Goal: Transaction & Acquisition: Purchase product/service

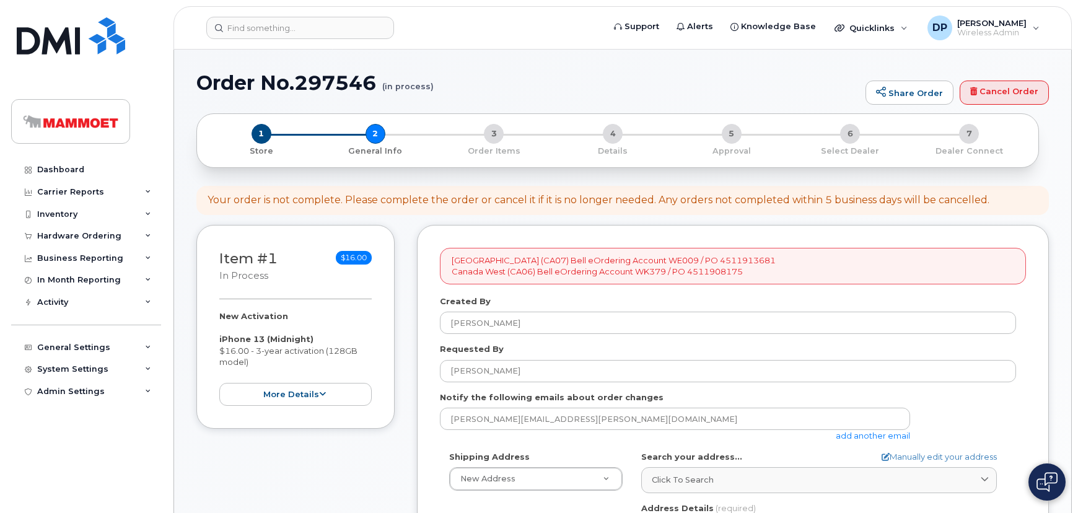
select select
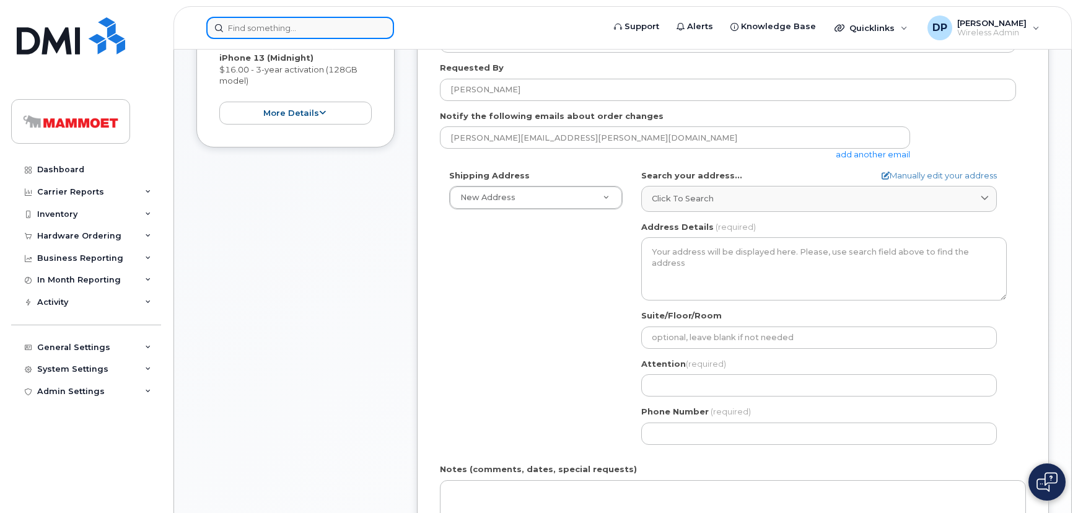
click at [248, 32] on input at bounding box center [300, 28] width 188 height 22
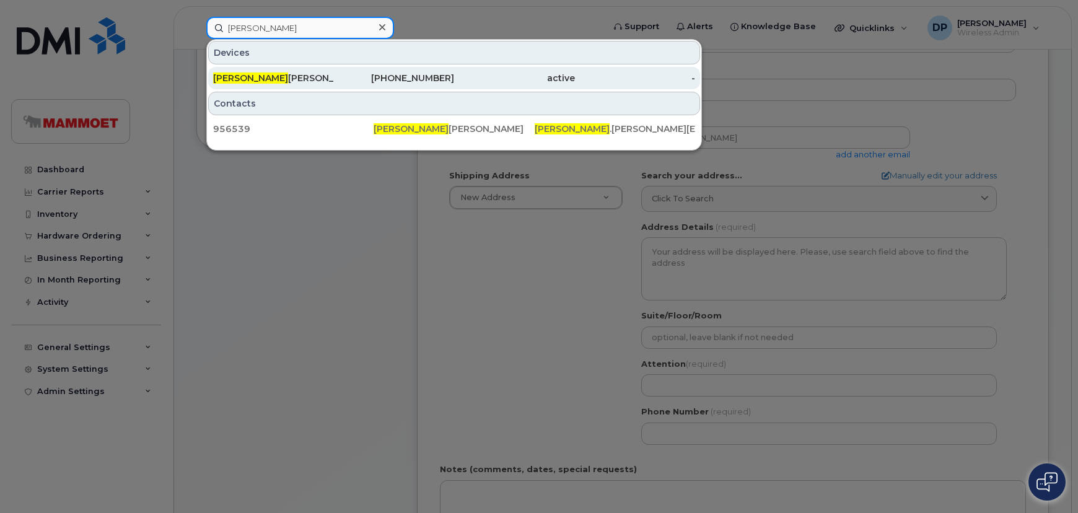
type input "sonia"
click at [273, 72] on div "Sonia Sousa" at bounding box center [273, 78] width 121 height 12
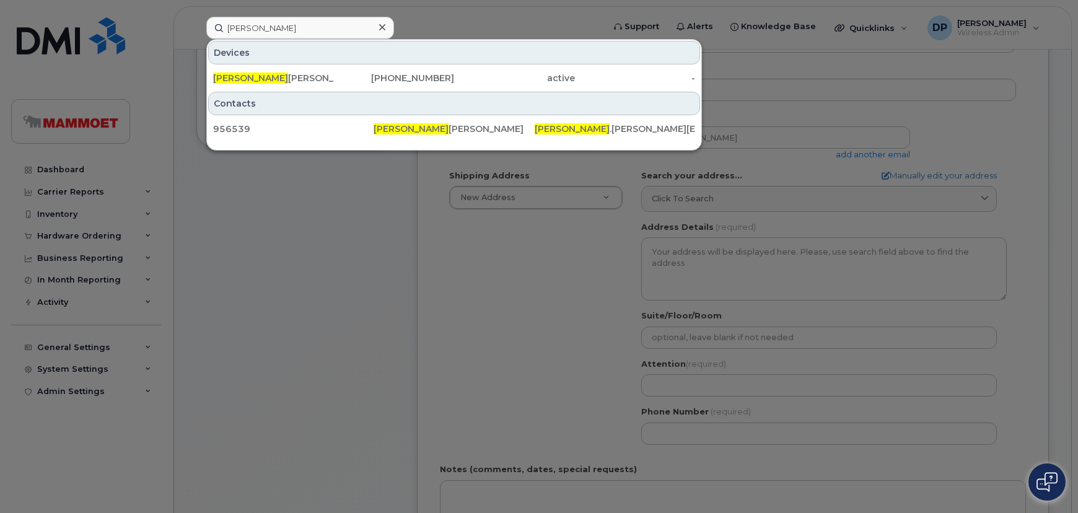
click at [449, 276] on div at bounding box center [539, 256] width 1078 height 513
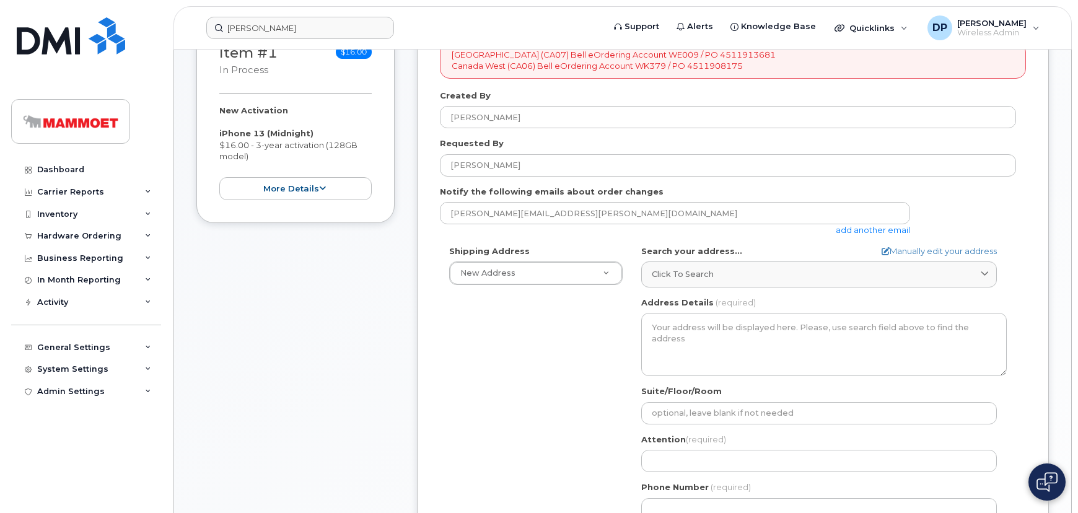
scroll to position [112, 0]
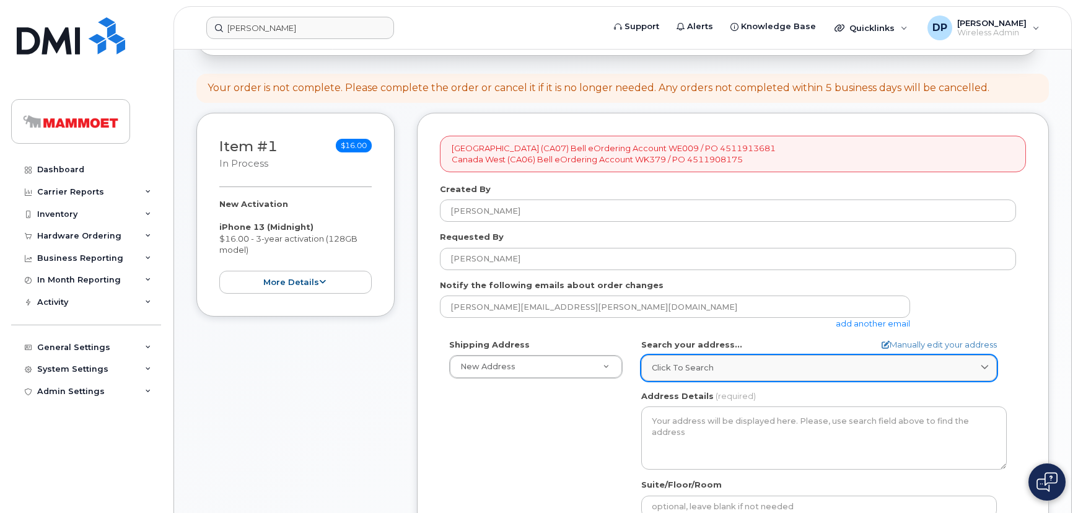
click at [696, 365] on span "Click to search" at bounding box center [683, 368] width 62 height 12
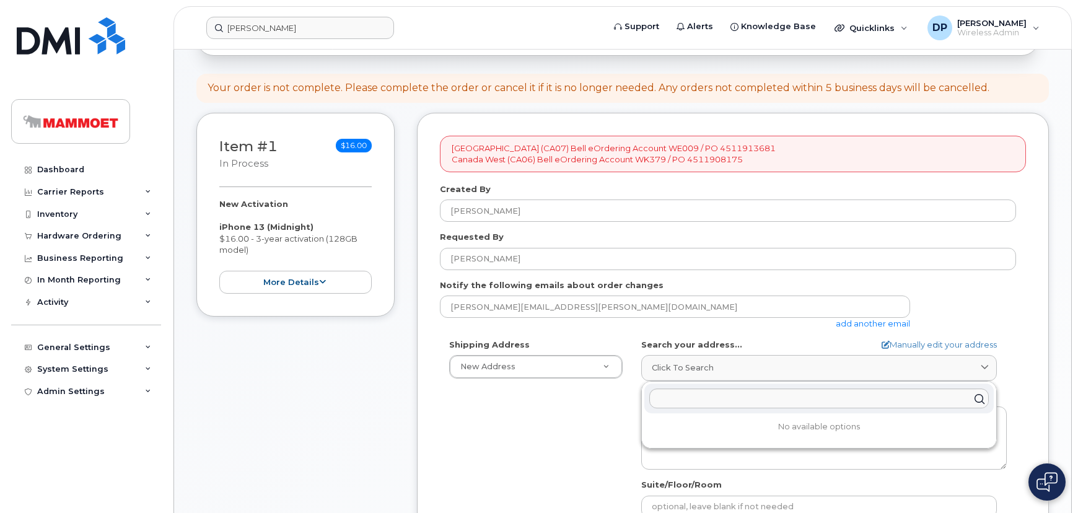
drag, startPoint x: 615, startPoint y: 421, endPoint x: 629, endPoint y: 414, distance: 15.0
click at [615, 421] on div "Shipping Address New Address New Address Edmonton Office Fort McKay Office Fort…" at bounding box center [728, 481] width 576 height 284
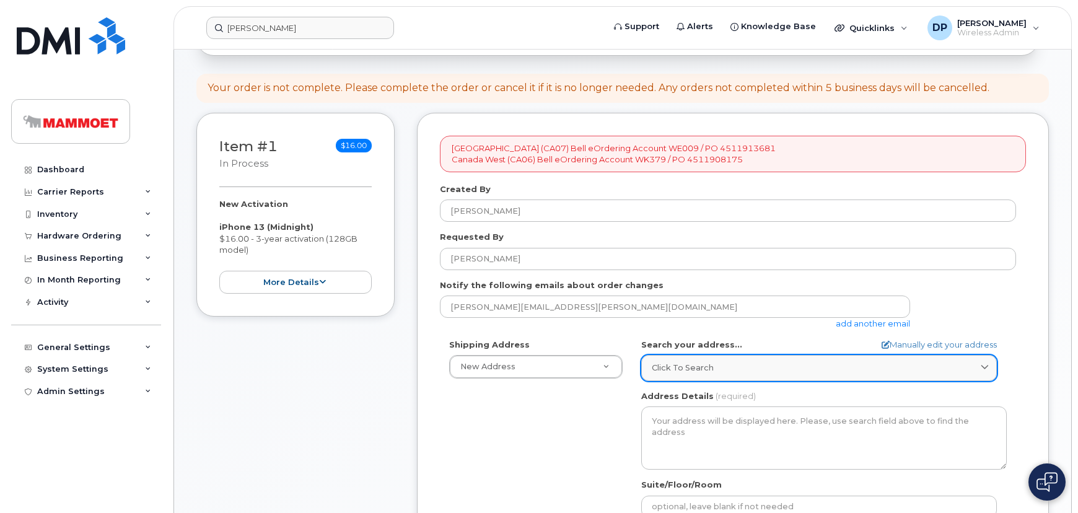
click at [669, 363] on span "Click to search" at bounding box center [683, 368] width 62 height 12
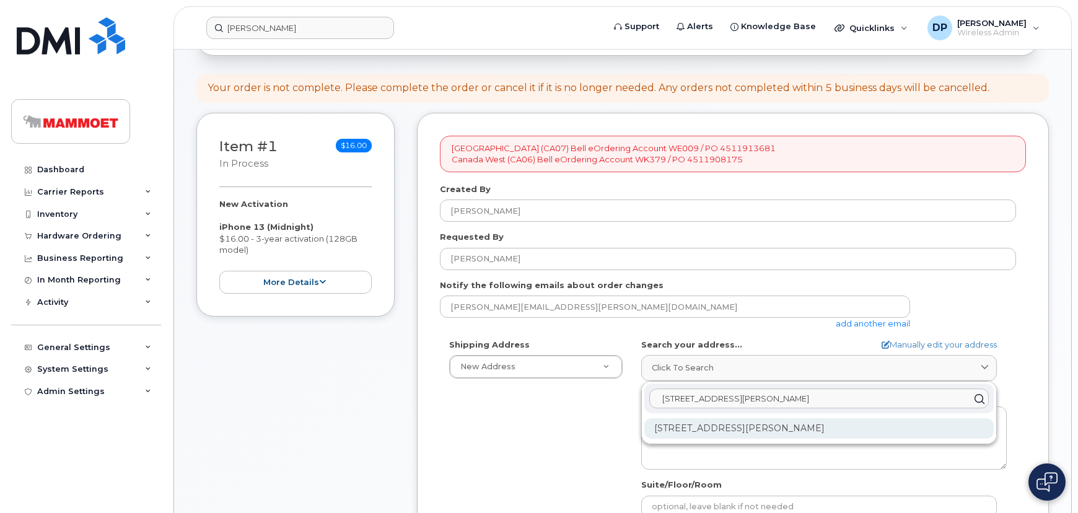
type input "1001 lacasse blv"
click at [713, 426] on div "1001 Lacasse Blvd Tecumseh ON N8N 2C6" at bounding box center [818, 428] width 349 height 20
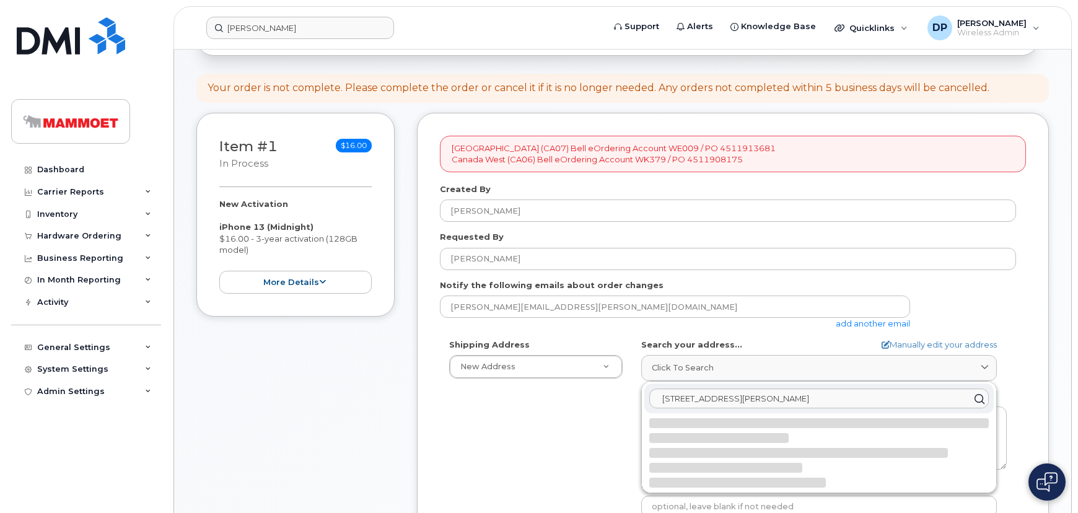
select select
type textarea "1001 Lacasse Blvd TECUMSEH ON N8N 2C6 CANADA"
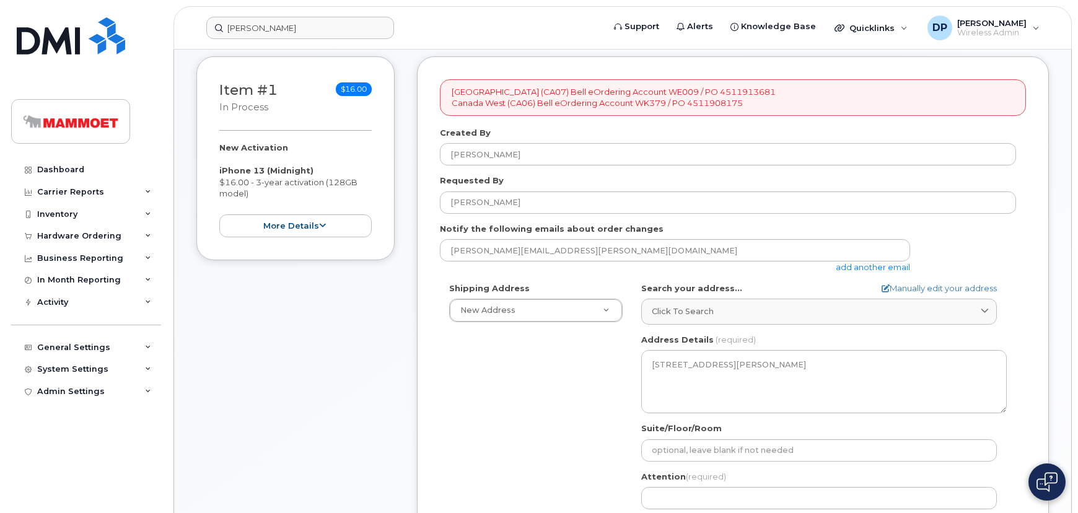
scroll to position [281, 0]
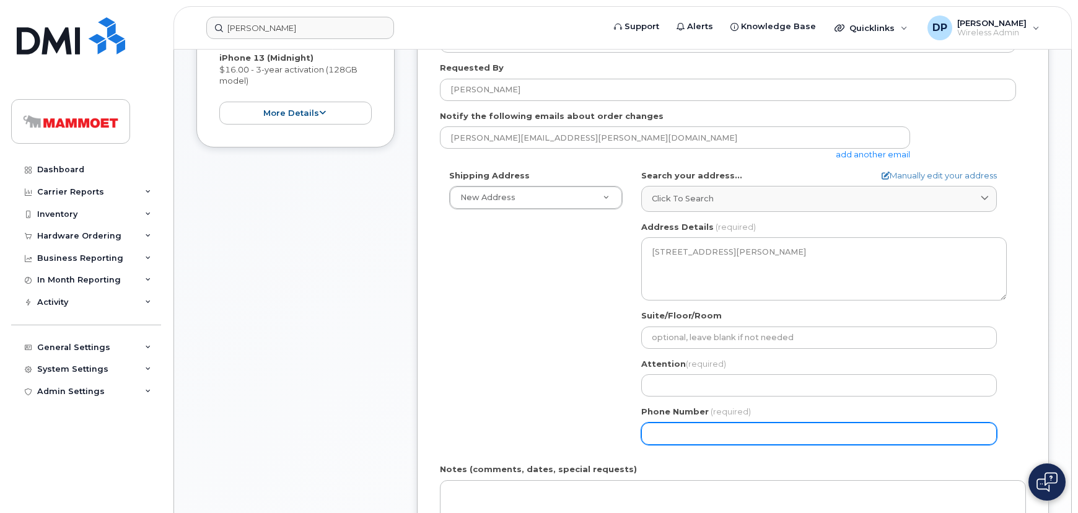
click at [678, 436] on input "Phone Number" at bounding box center [819, 434] width 356 height 22
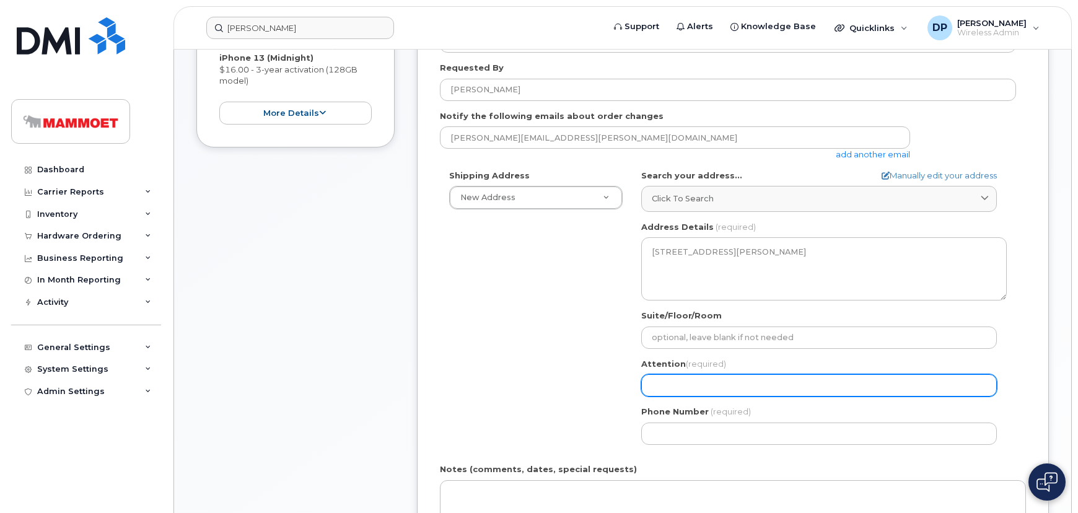
click at [669, 379] on input "Attention (required)" at bounding box center [819, 385] width 356 height 22
select select
type input "J"
select select
type input "Ja"
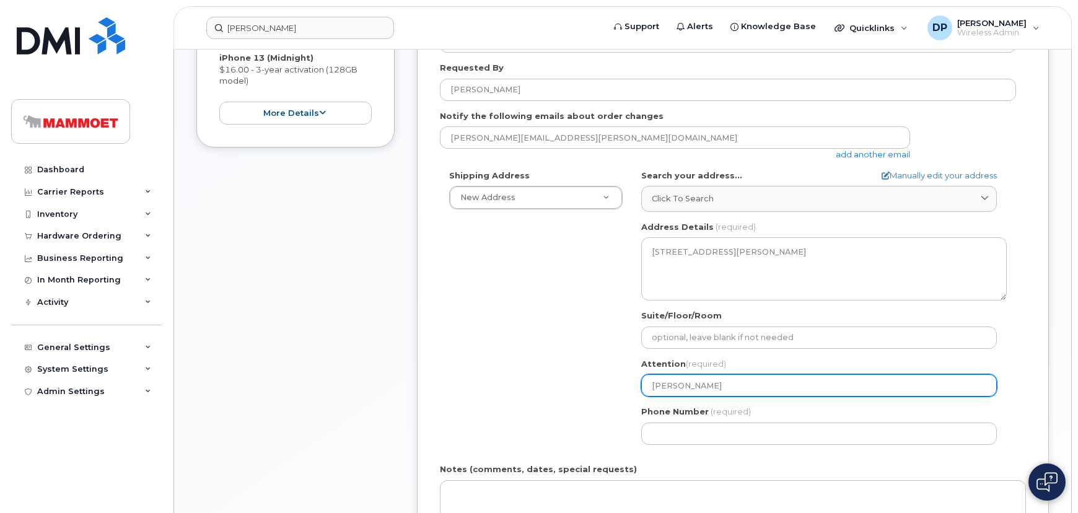
select select
type input "Jam"
select select
type input "Jami"
select select
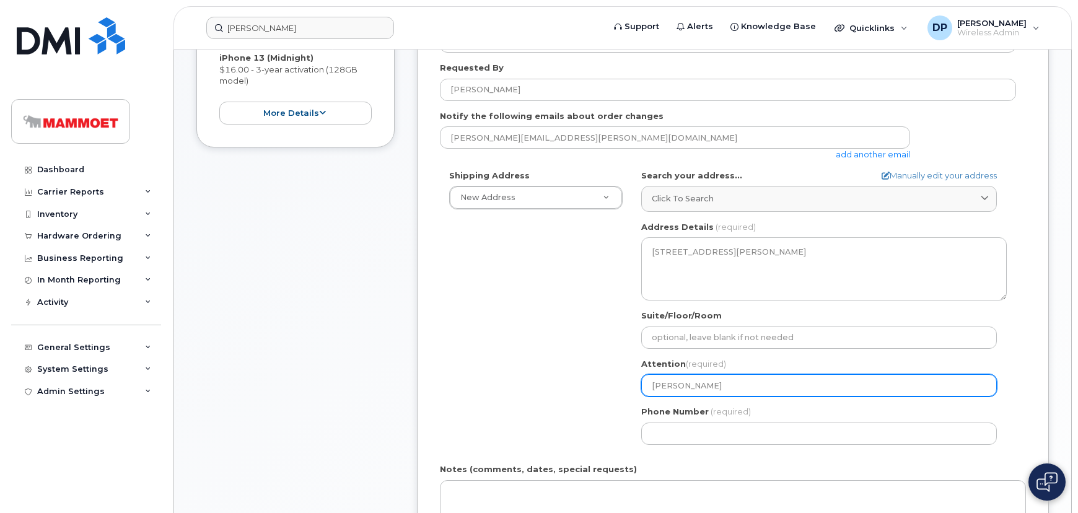
type input "Jamie"
select select
type input "Jamie B"
select select
type input "Jamie Bc"
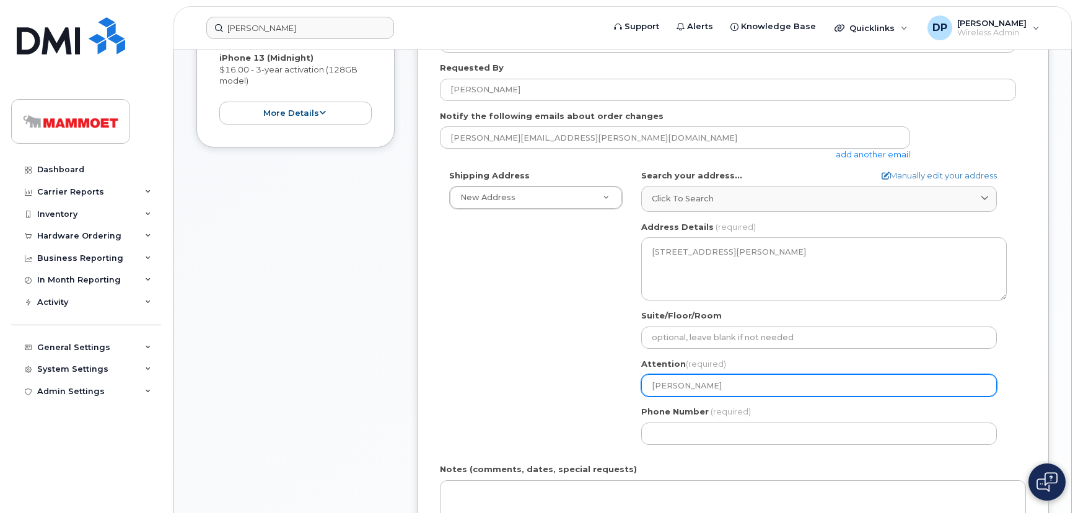
select select
type input "Jamie Bco"
select select
type input "Jamie Bcon"
select select
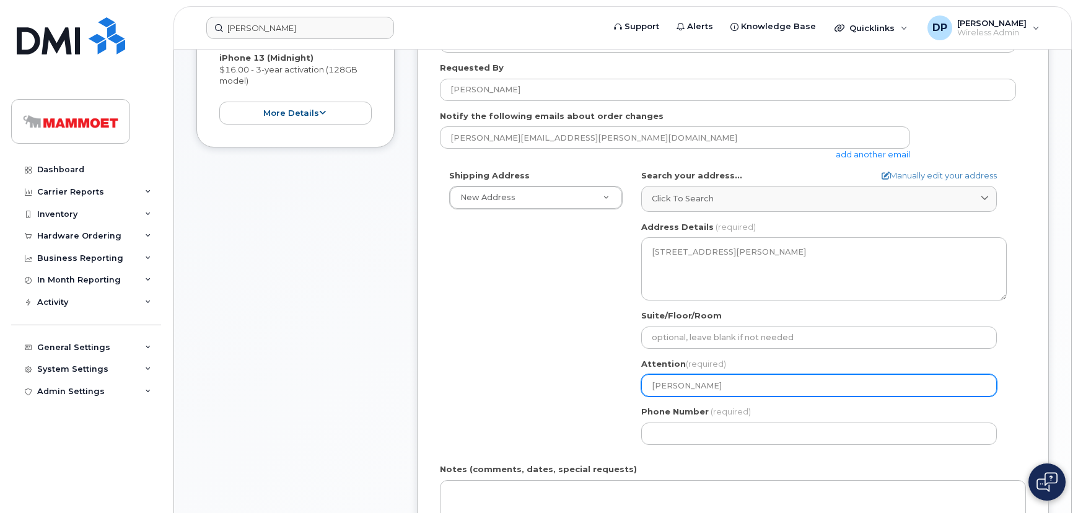
type input "Jamie Bco"
select select
type input "Jamie Bc"
select select
type input "Jamie B"
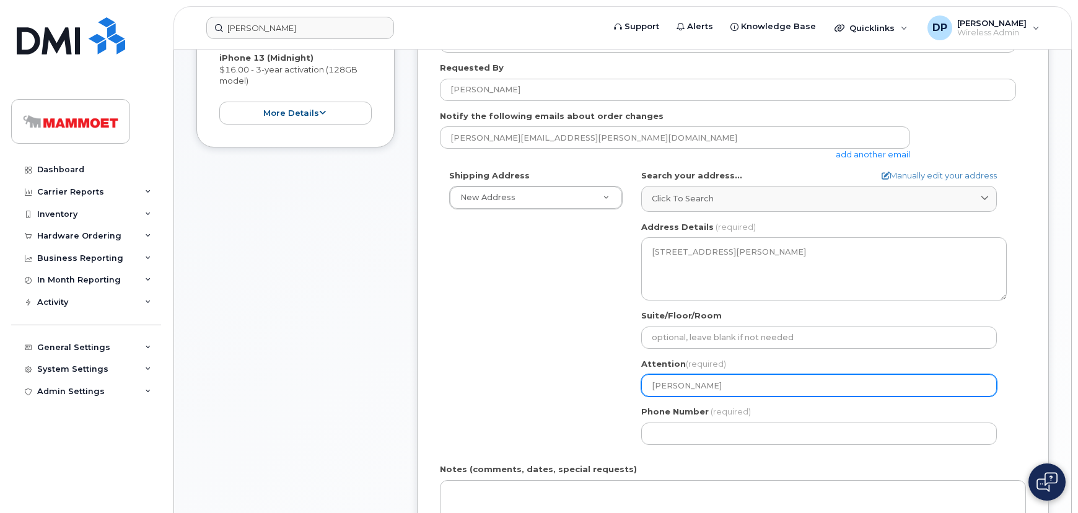
select select
type input "Jamie"
select select
type input "Jamie B"
select select
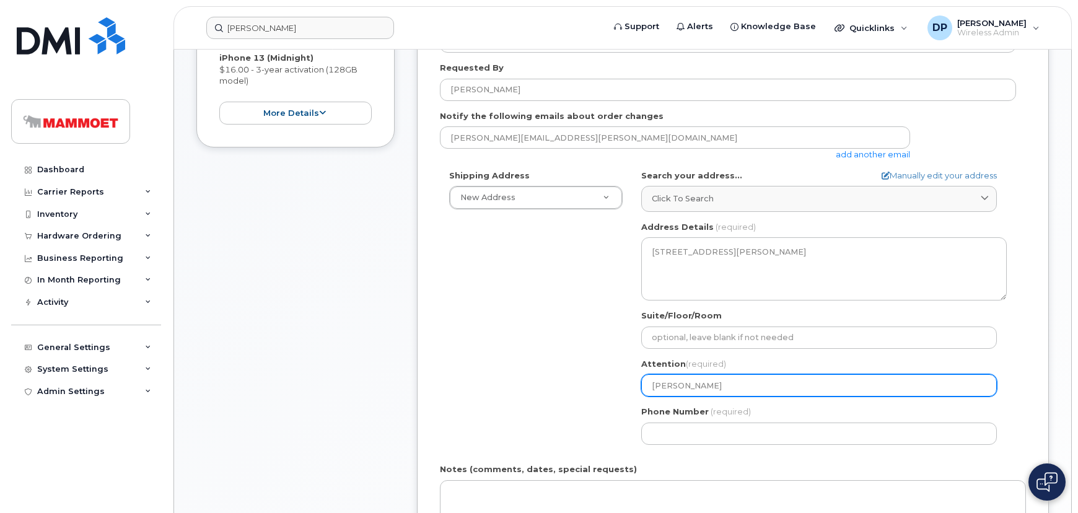
type input "Jamie Ba"
select select
type input "Jamie Bac"
select select
type input "Jamie Baco"
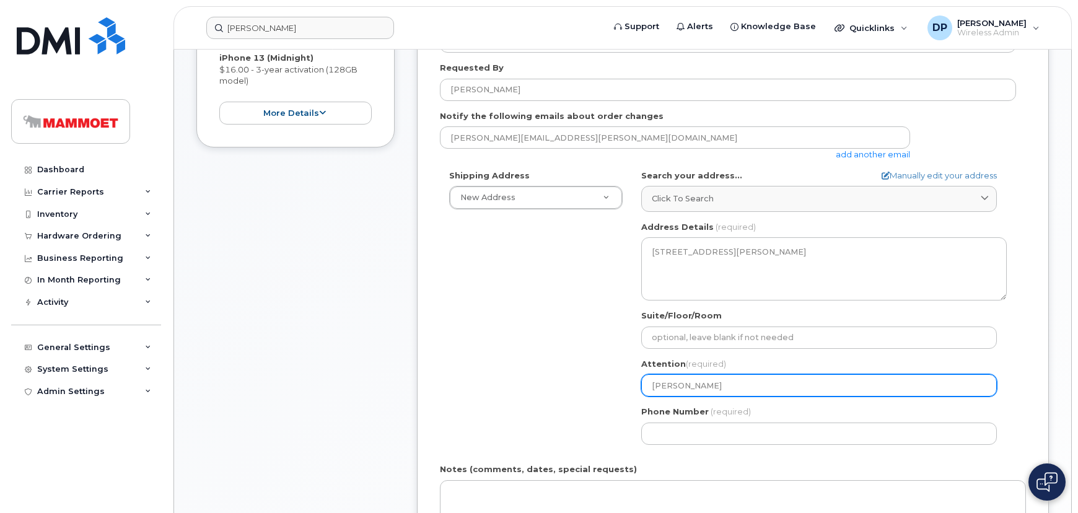
select select
type input "[PERSON_NAME]"
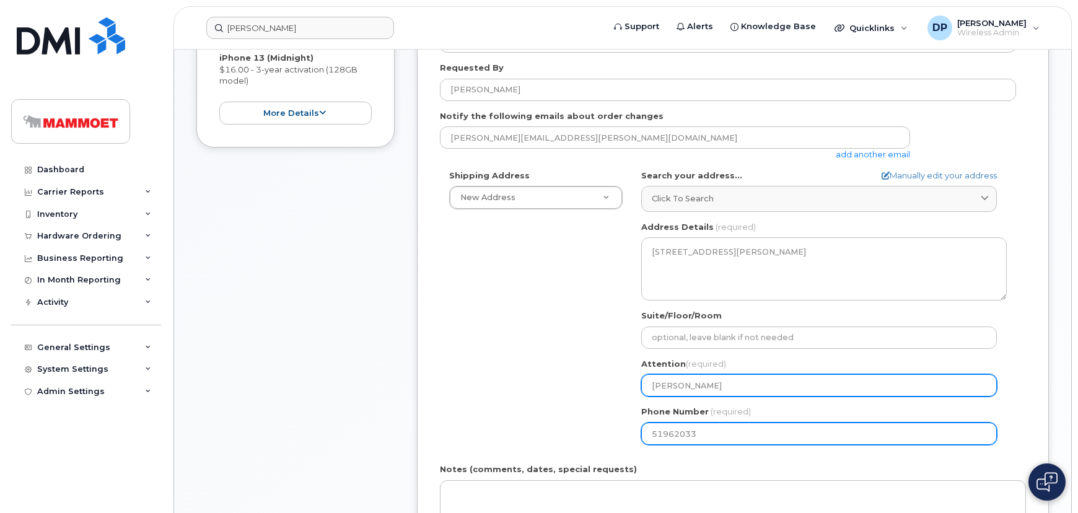
type input "519620335"
select select
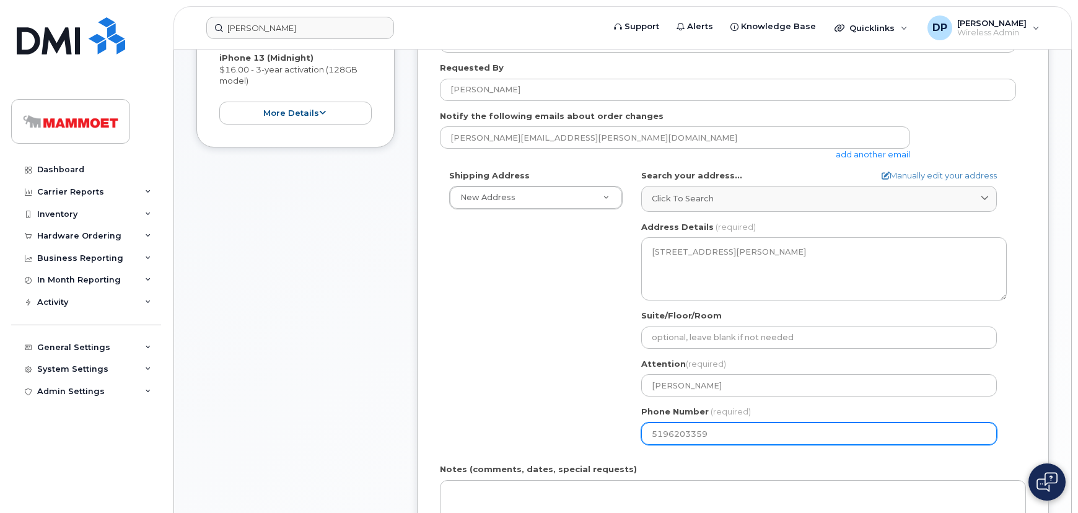
type input "5196203359"
click at [130, 472] on div "Dashboard Carrier Reports Monthly Billing Data Daily Data Pooling Data Behavior…" at bounding box center [87, 327] width 153 height 336
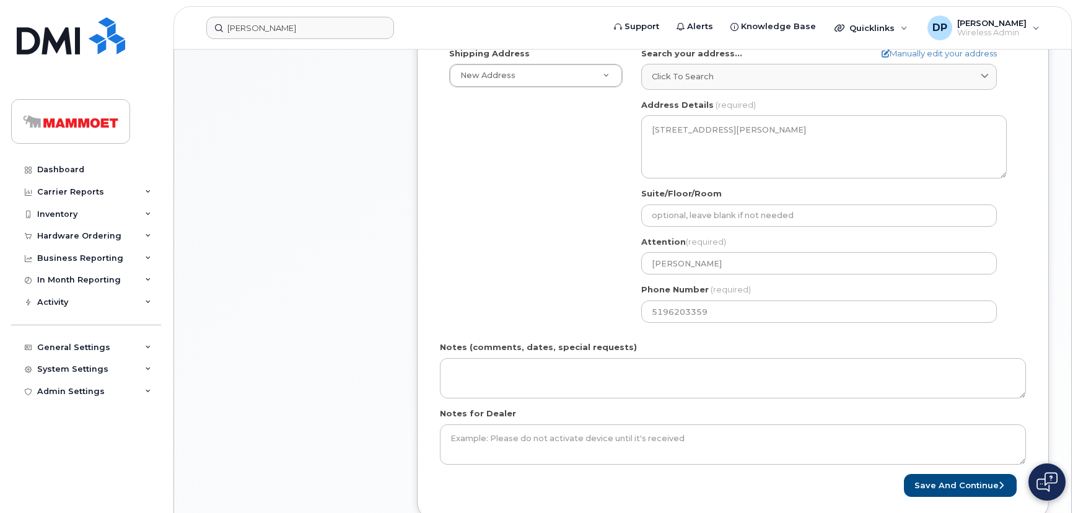
scroll to position [507, 0]
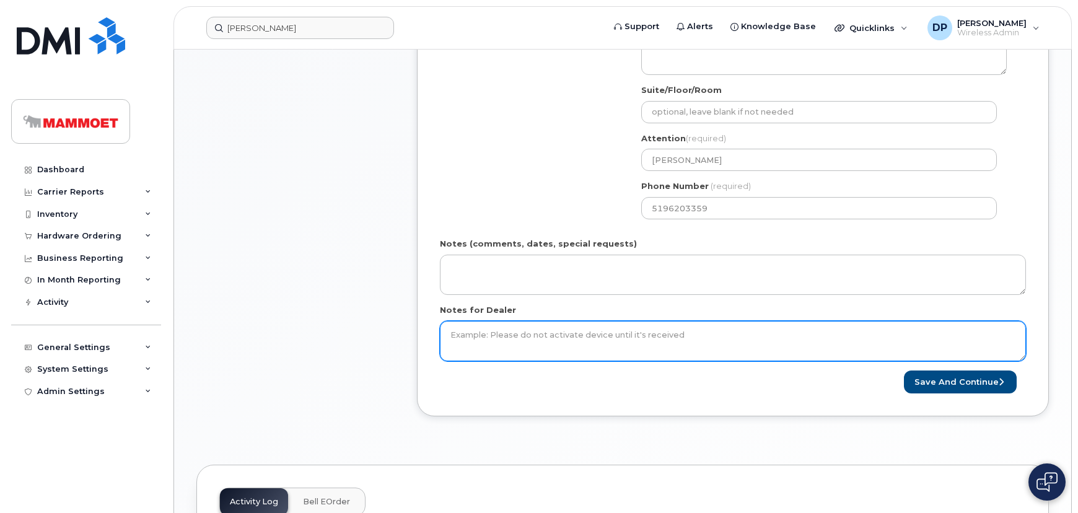
click at [574, 346] on textarea "Notes for Dealer" at bounding box center [733, 341] width 586 height 41
paste textarea "eOrdering Account: WE009 BAN: 509676275 PO: 4511913681 Billing Address: Mammoet…"
type textarea "eOrdering Account: WE009 BAN: 509676275 PO: 4511913681 Billing Address: Mammoet…"
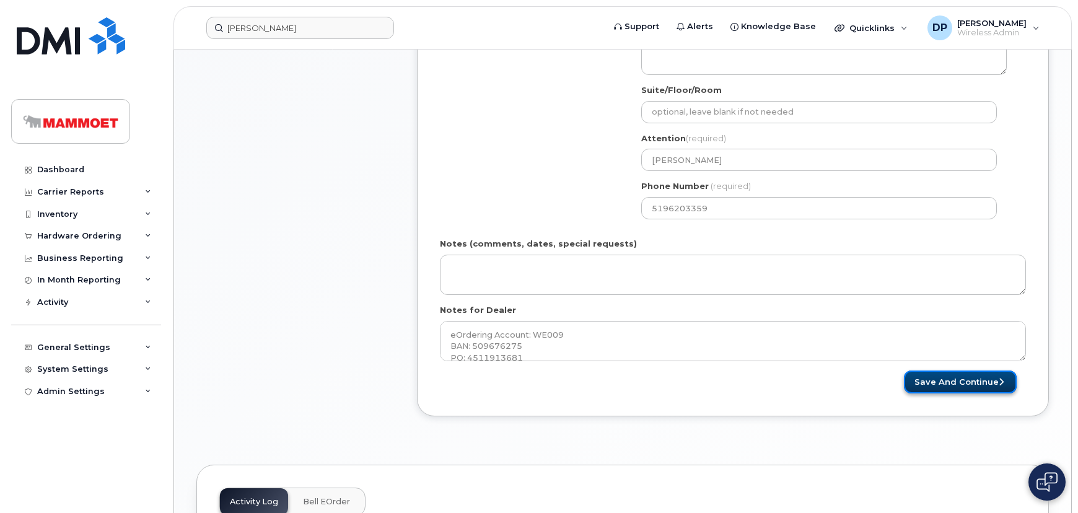
click at [945, 379] on button "Save and Continue" at bounding box center [960, 382] width 113 height 23
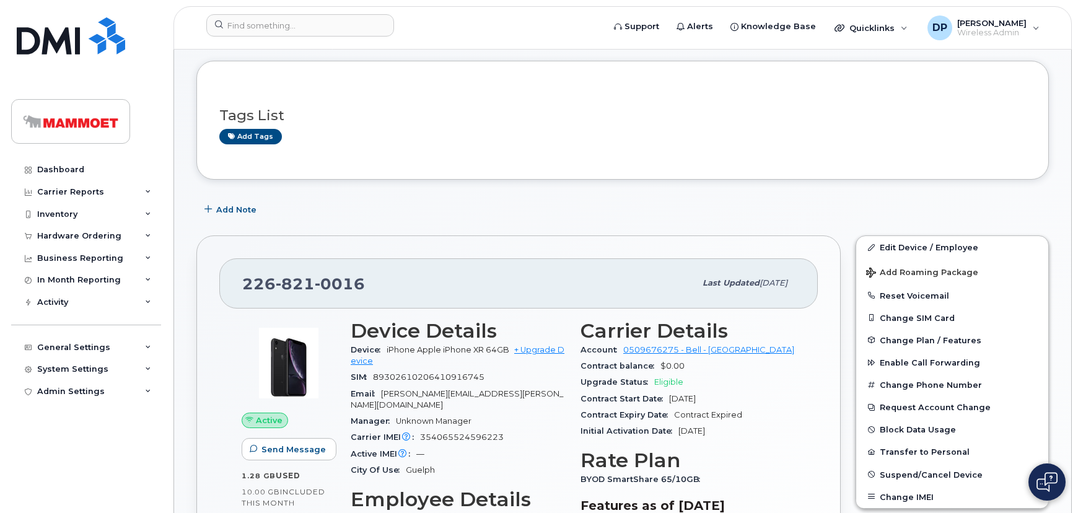
scroll to position [225, 0]
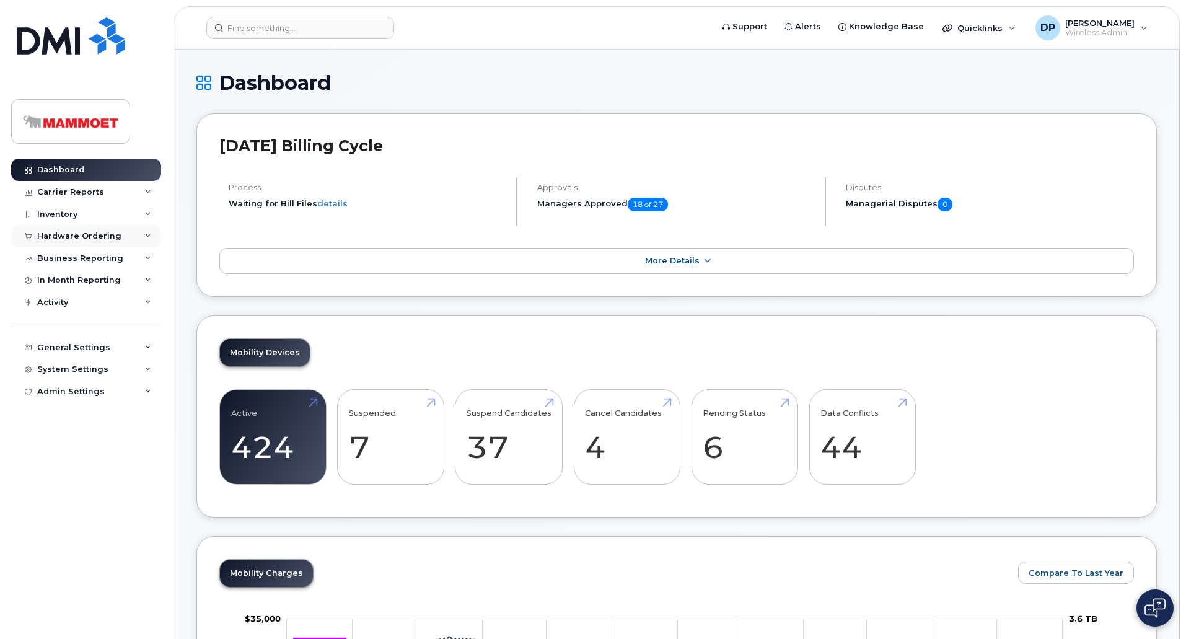
click at [101, 234] on div "Hardware Ordering" at bounding box center [79, 236] width 84 height 10
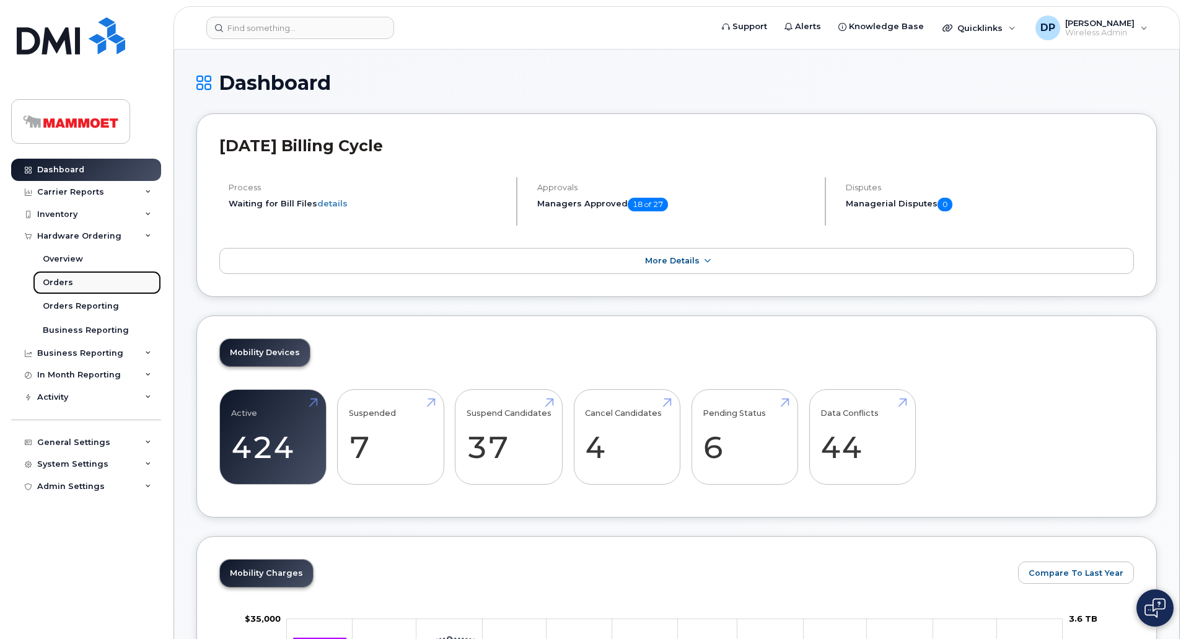
click at [63, 281] on div "Orders" at bounding box center [58, 282] width 30 height 11
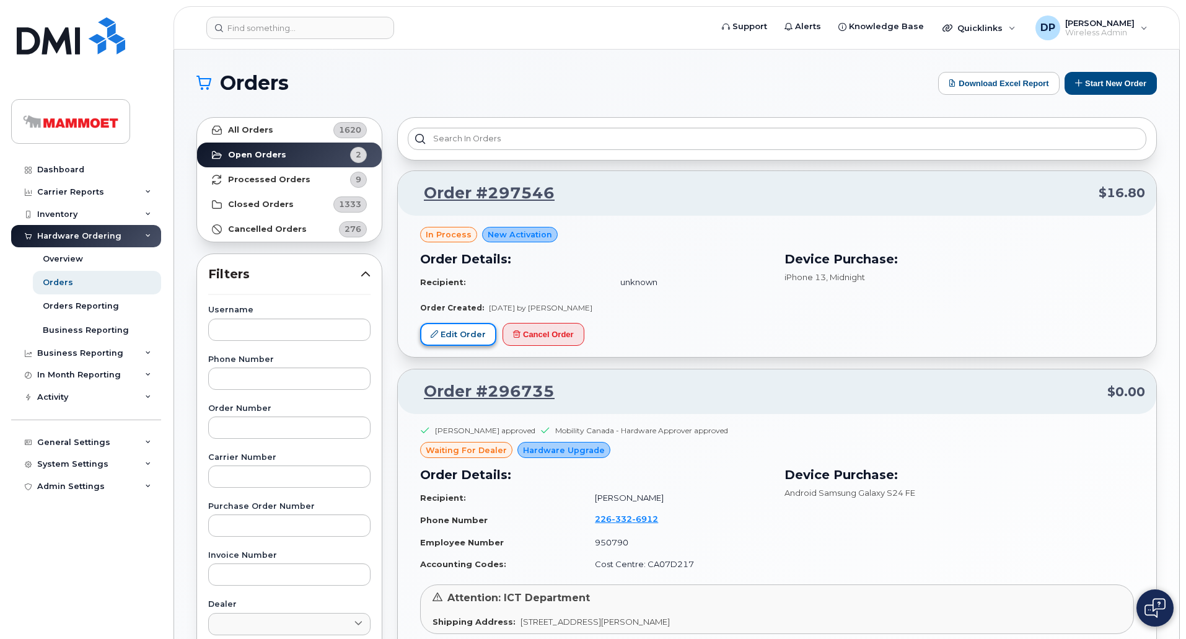
click at [464, 334] on link "Edit Order" at bounding box center [458, 334] width 76 height 23
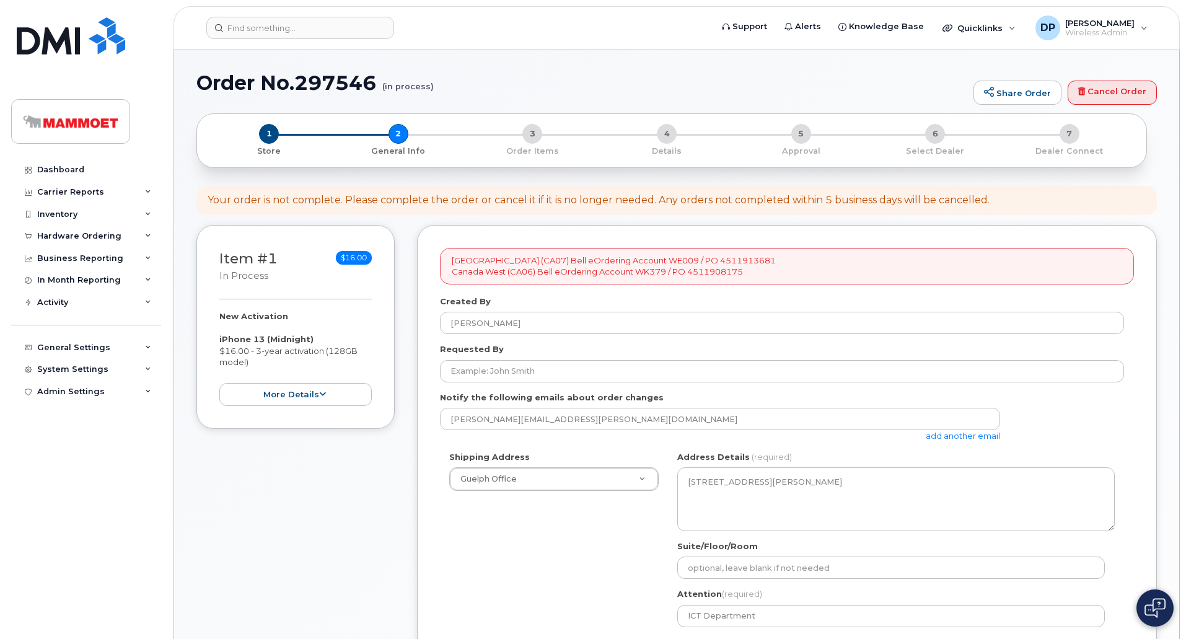
select select
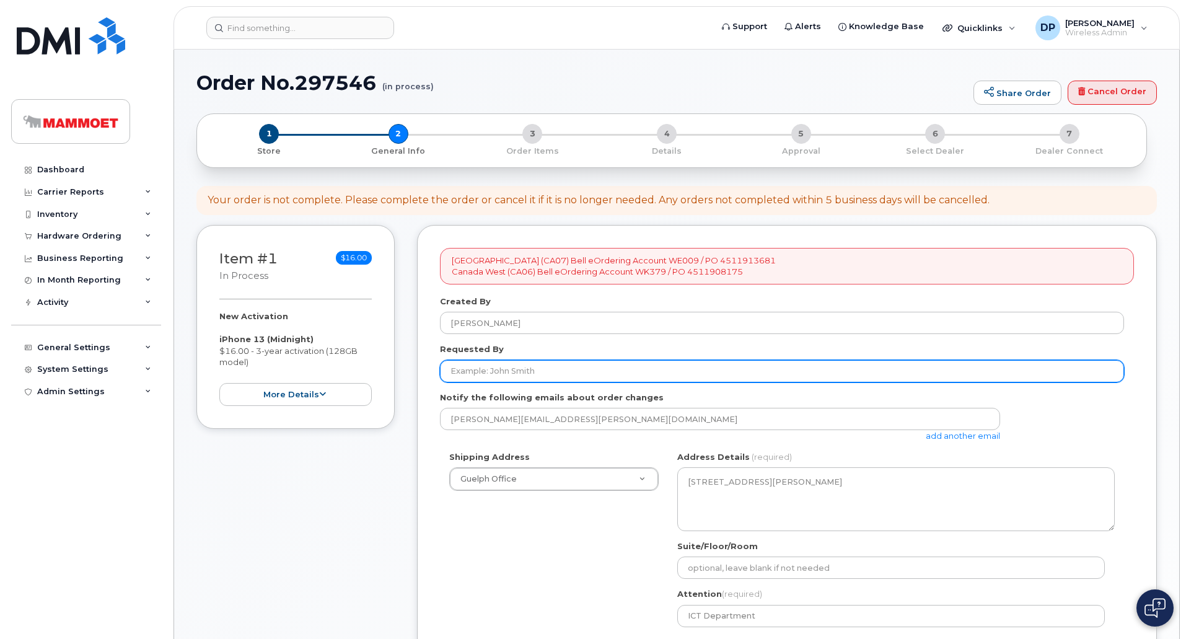
click at [510, 368] on input "Requested By" at bounding box center [782, 371] width 684 height 22
type input "Ryan Weatherbee"
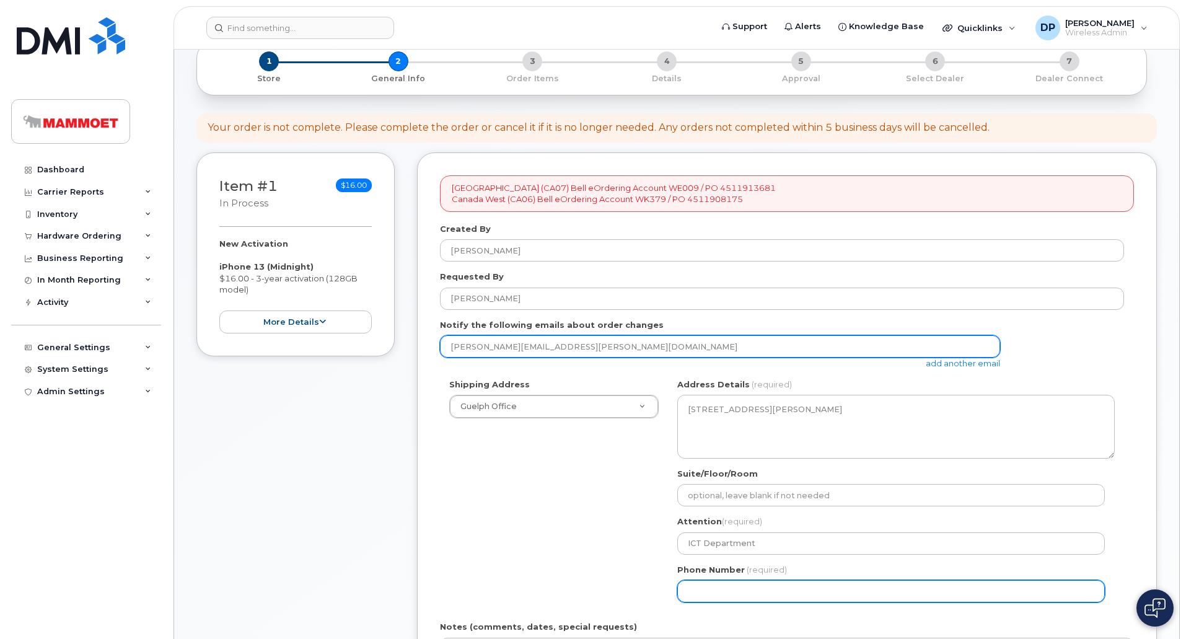
scroll to position [186, 0]
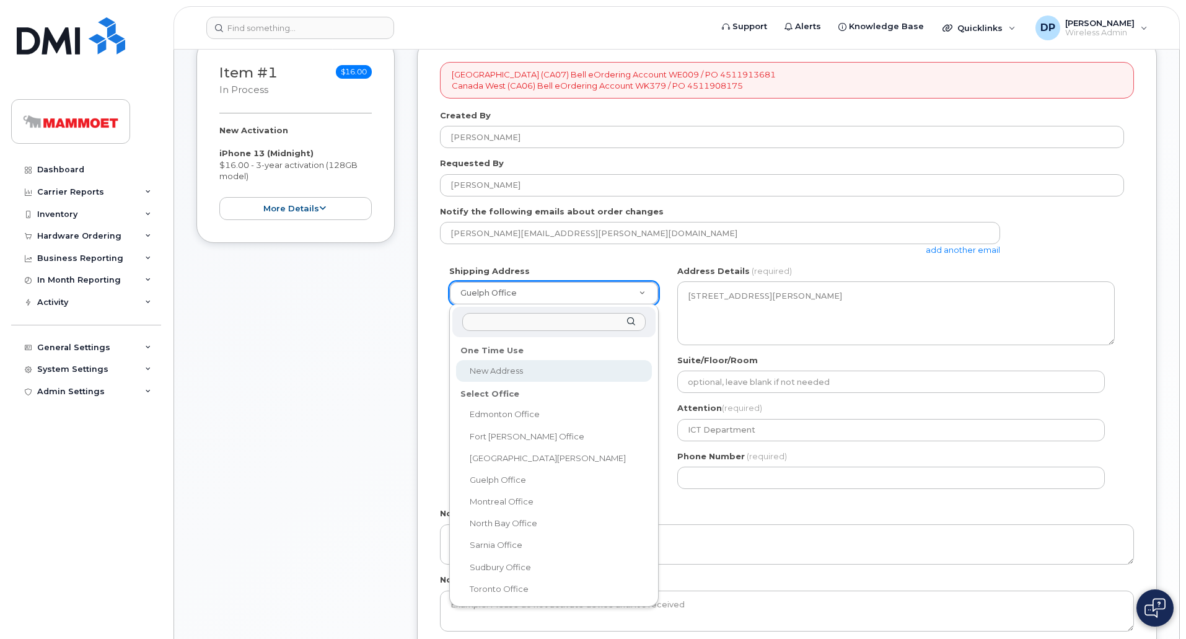
drag, startPoint x: 638, startPoint y: 297, endPoint x: 568, endPoint y: 308, distance: 70.8
select select
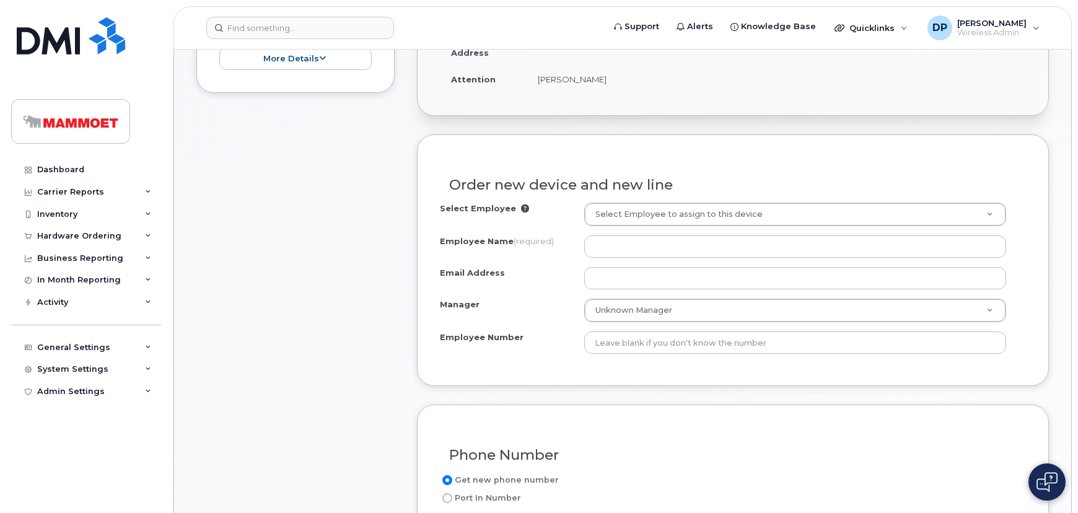
scroll to position [338, 0]
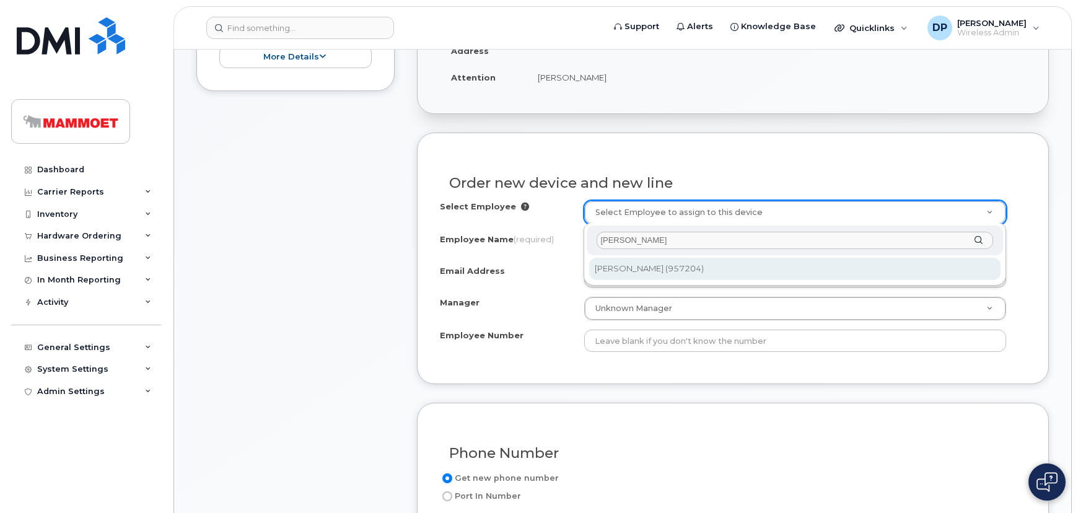
type input "[PERSON_NAME]"
type input "1852248"
type input "[PERSON_NAME]"
type input "957204"
select select "CA07D102"
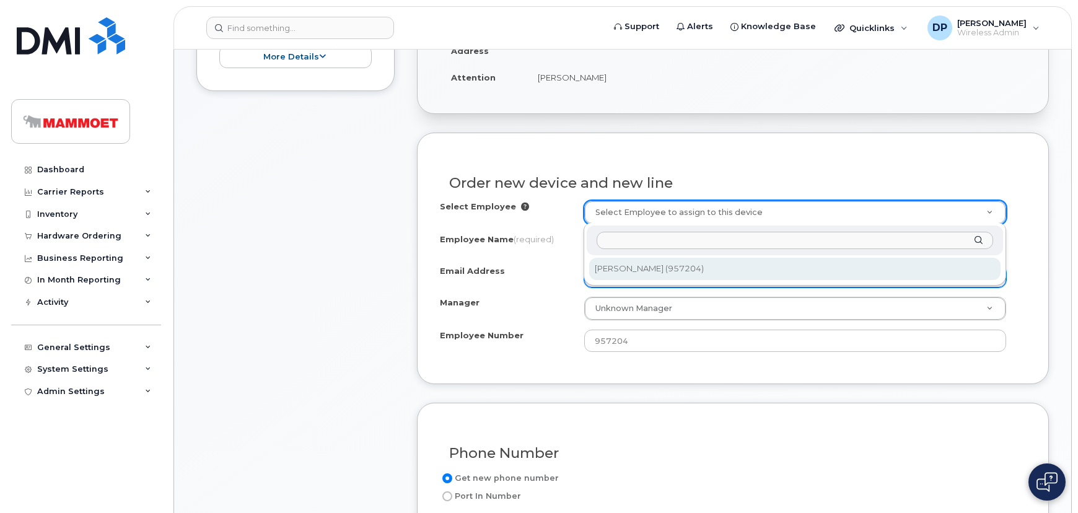
select select "11134"
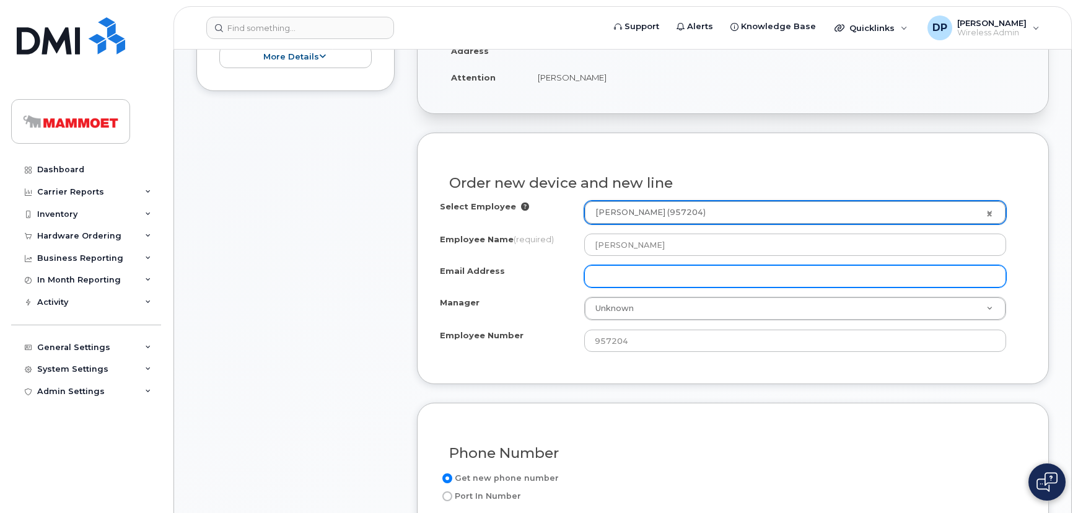
click at [606, 278] on input "Email Address" at bounding box center [795, 276] width 423 height 22
type input "[PERSON_NAME][EMAIL_ADDRESS][PERSON_NAME][DOMAIN_NAME]"
type input "s"
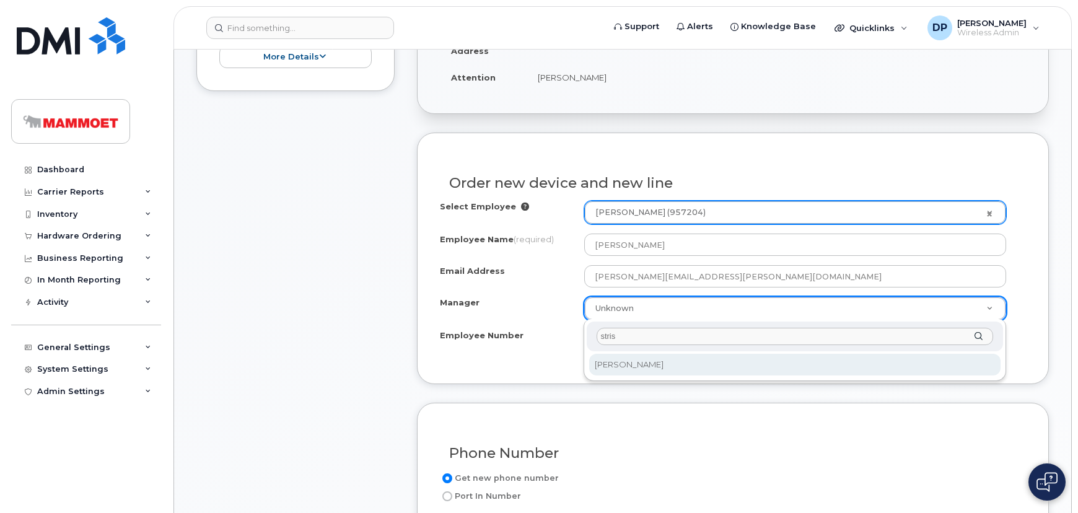
type input "stris"
select select "179547"
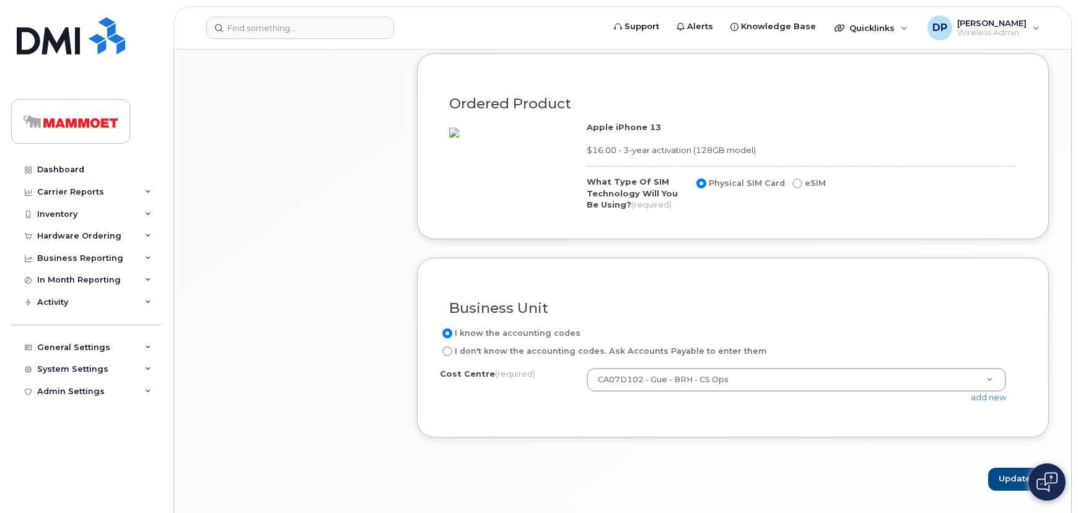
scroll to position [732, 0]
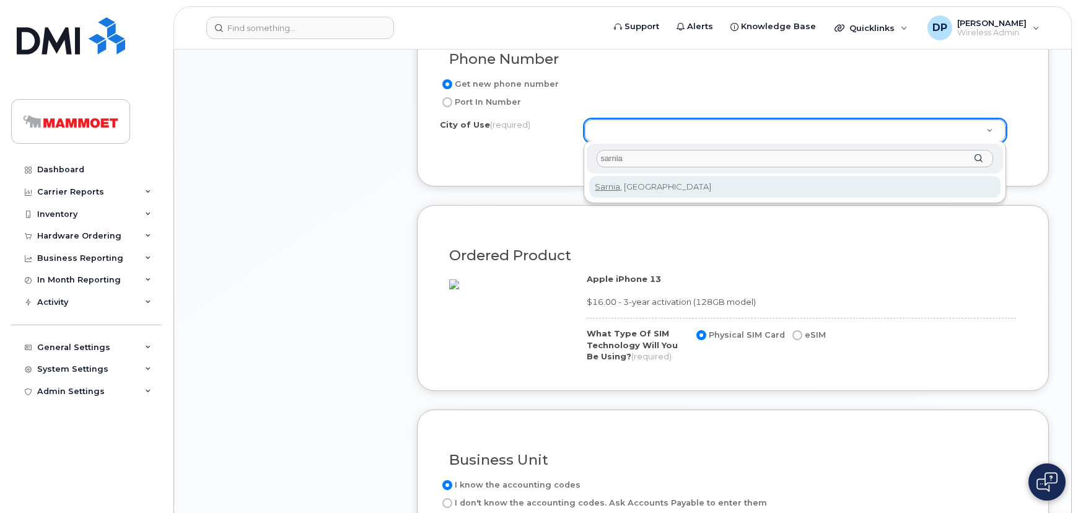
type input "sarnia"
type input "4732"
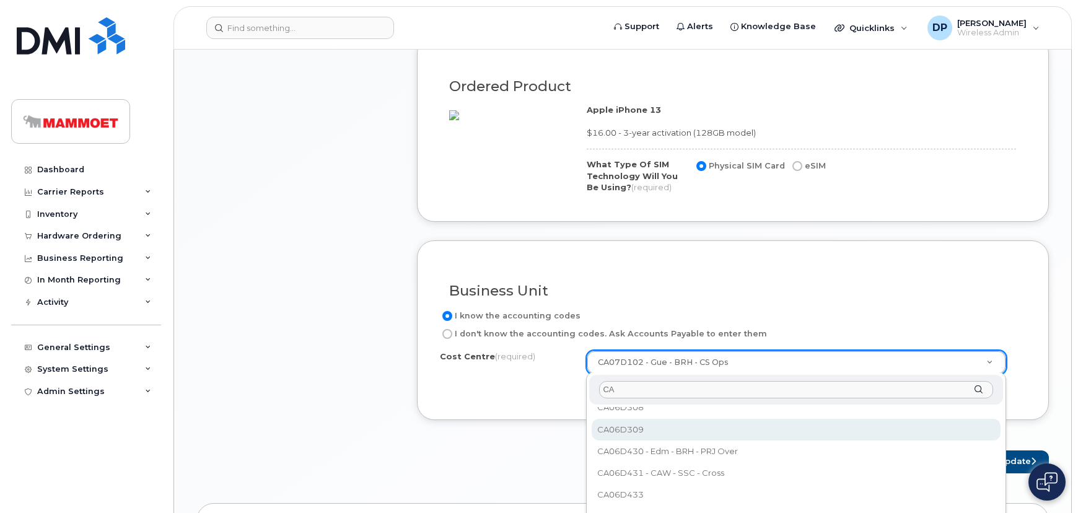
scroll to position [0, 0]
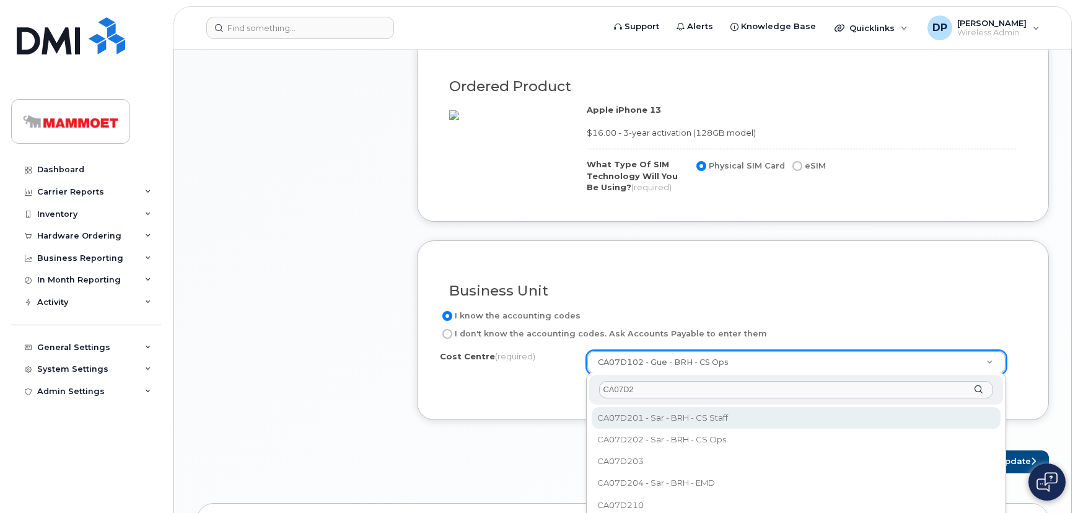
type input "CA07D2"
select select "CA07D201"
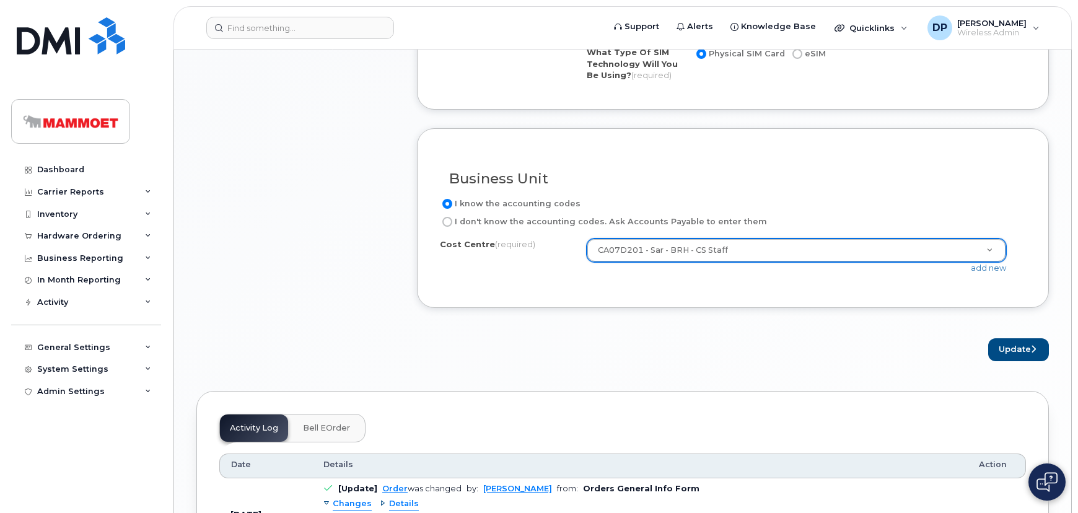
scroll to position [1014, 0]
click at [999, 345] on button "Update" at bounding box center [1018, 349] width 61 height 23
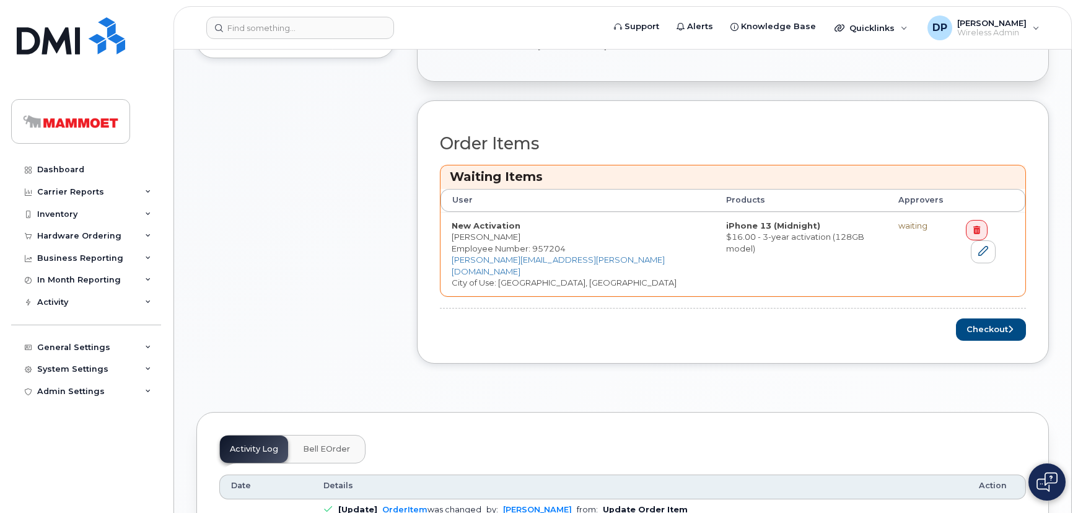
scroll to position [450, 0]
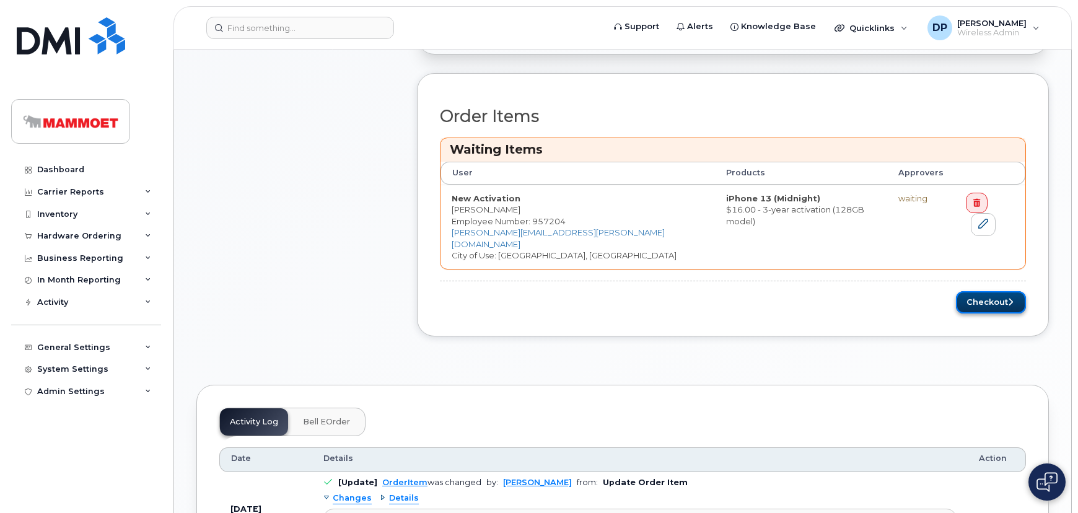
click at [976, 292] on button "Checkout" at bounding box center [991, 302] width 70 height 23
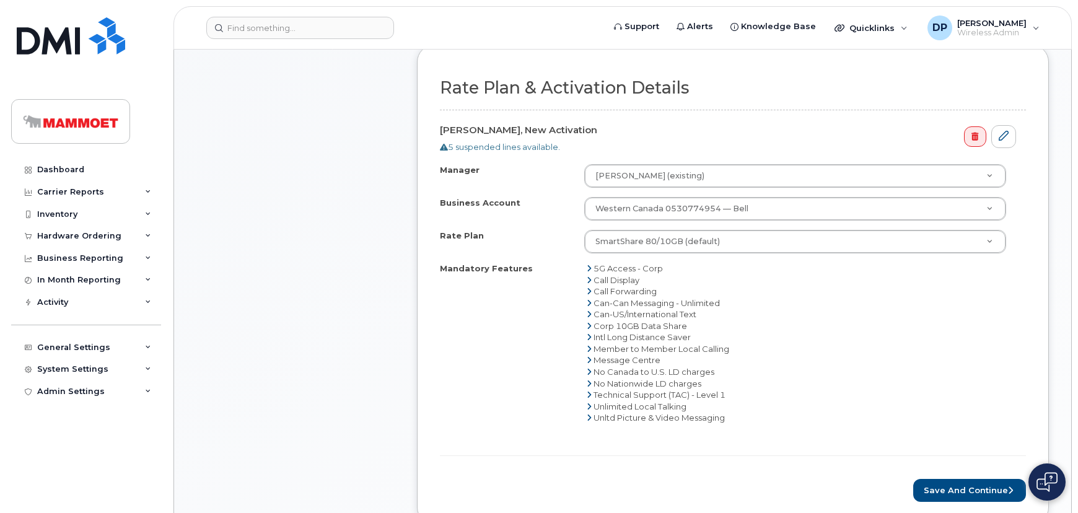
scroll to position [394, 0]
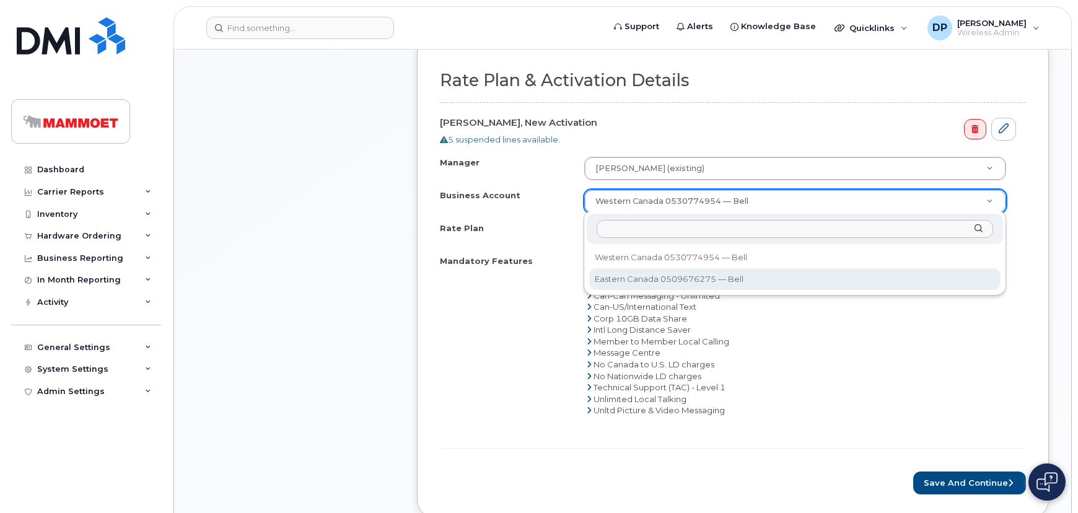
select select "3289"
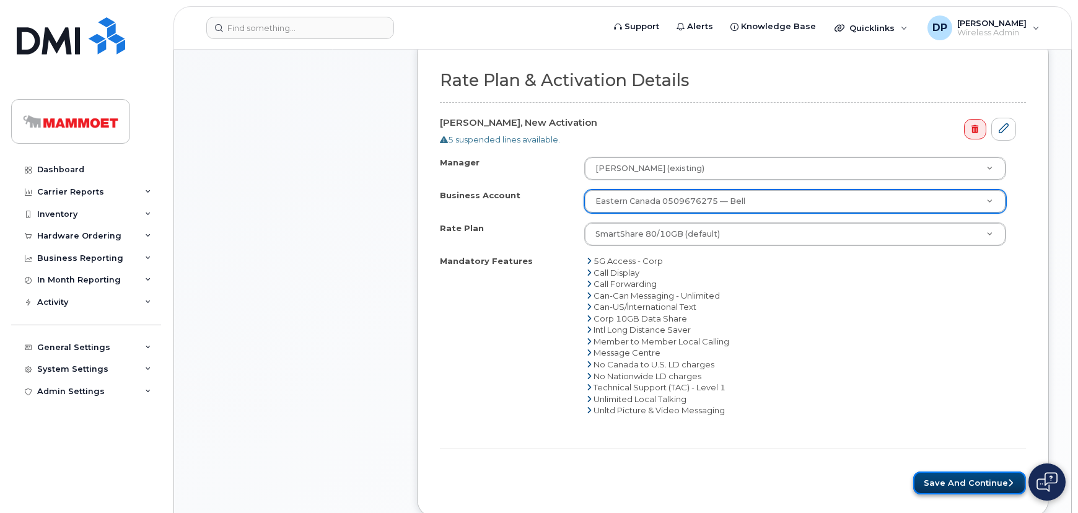
click at [943, 475] on button "Save and Continue" at bounding box center [969, 482] width 113 height 23
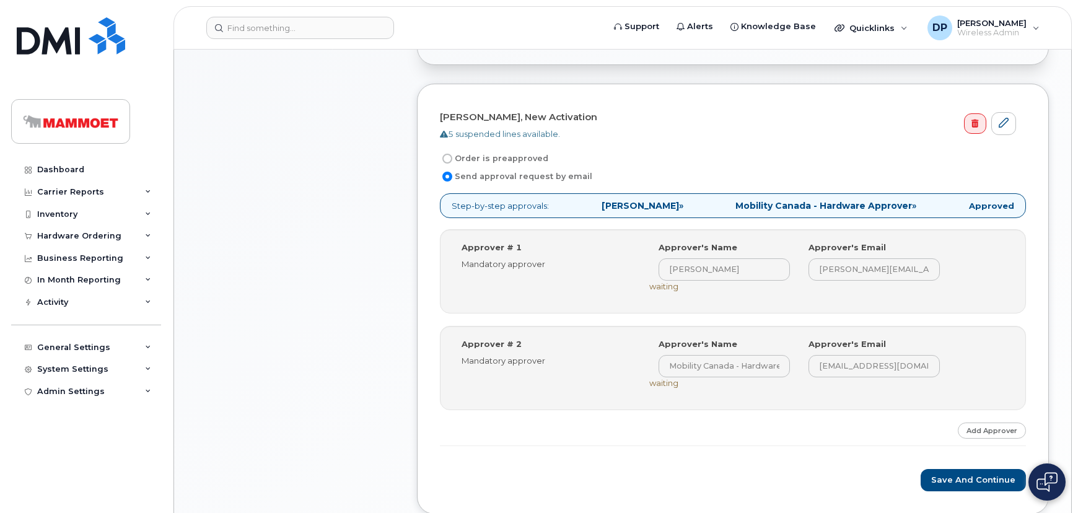
scroll to position [394, 0]
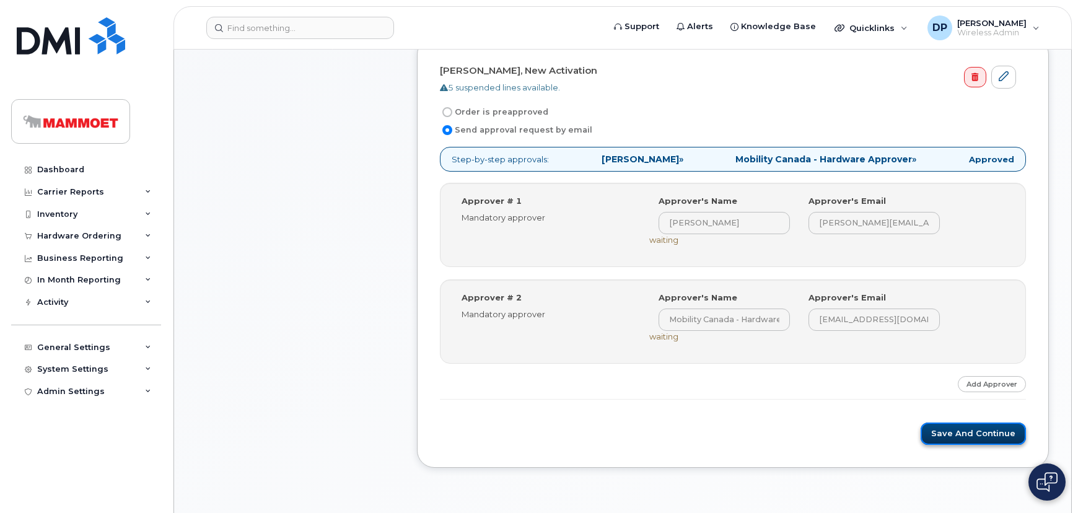
click at [960, 436] on button "Save and Continue" at bounding box center [973, 434] width 105 height 23
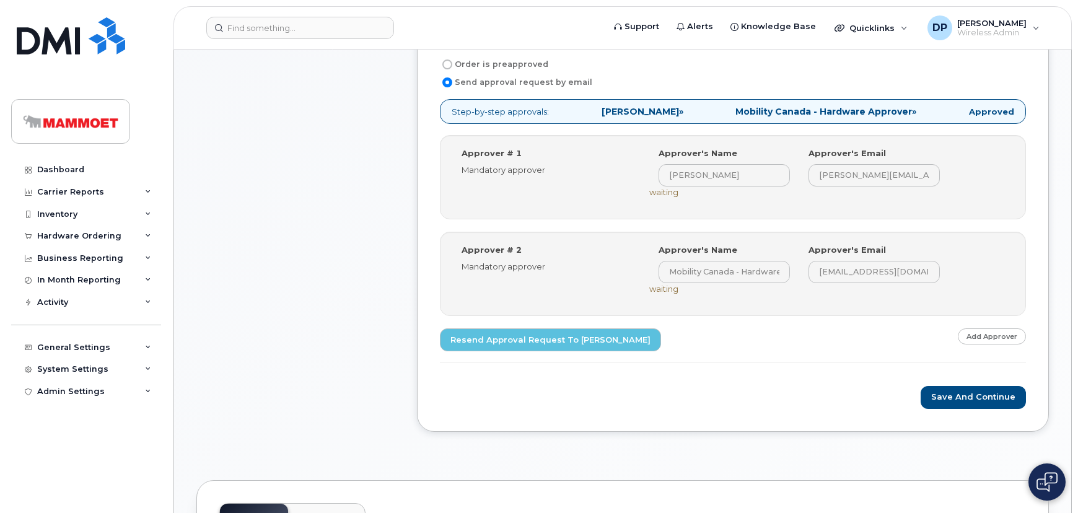
scroll to position [450, 0]
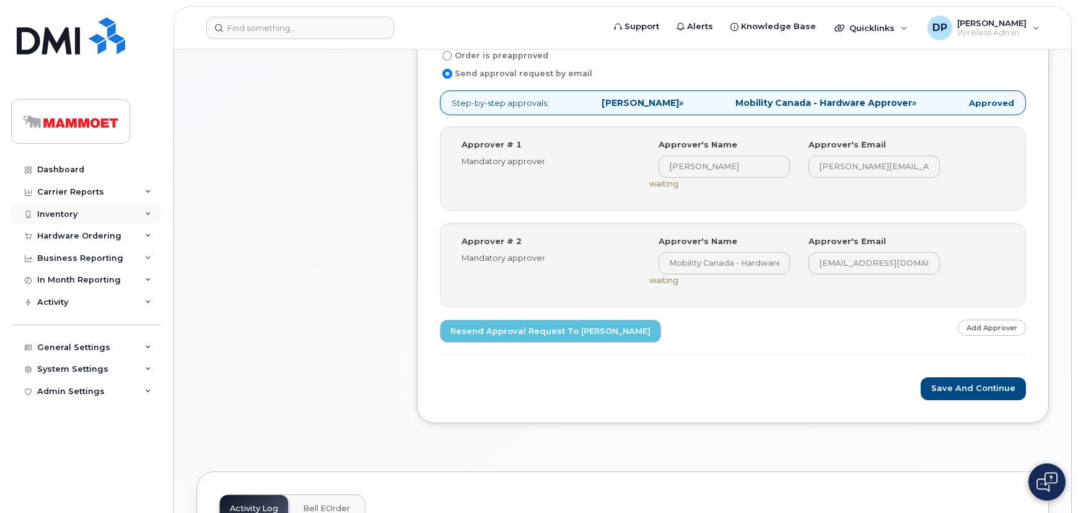
click at [68, 217] on div "Inventory" at bounding box center [57, 214] width 40 height 10
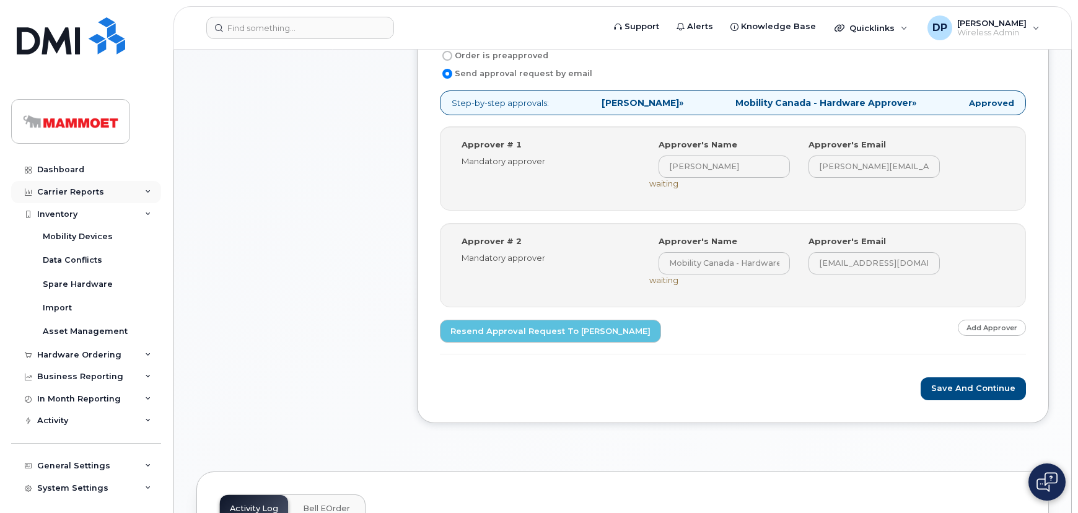
click at [72, 192] on div "Carrier Reports" at bounding box center [70, 192] width 67 height 10
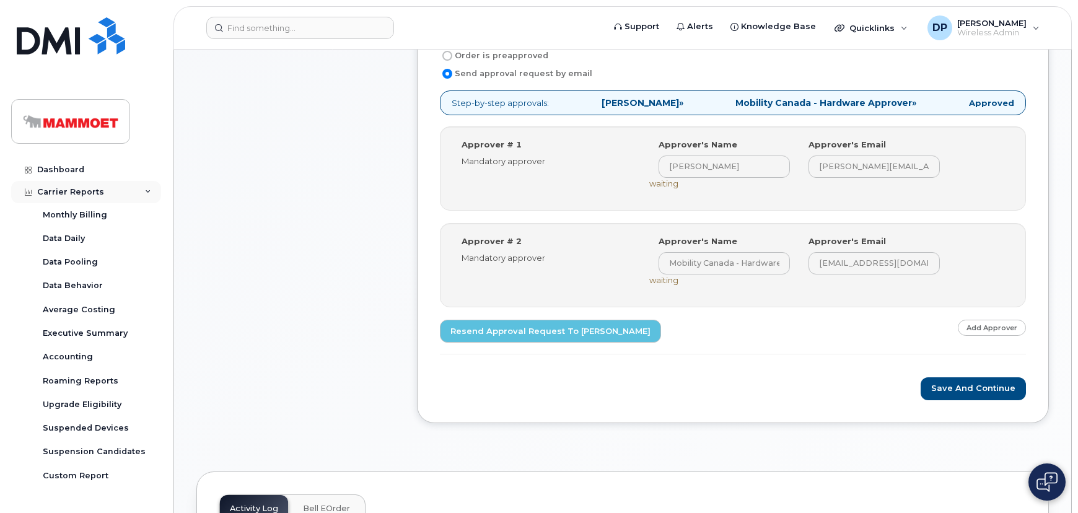
click at [55, 194] on div "Carrier Reports" at bounding box center [70, 192] width 67 height 10
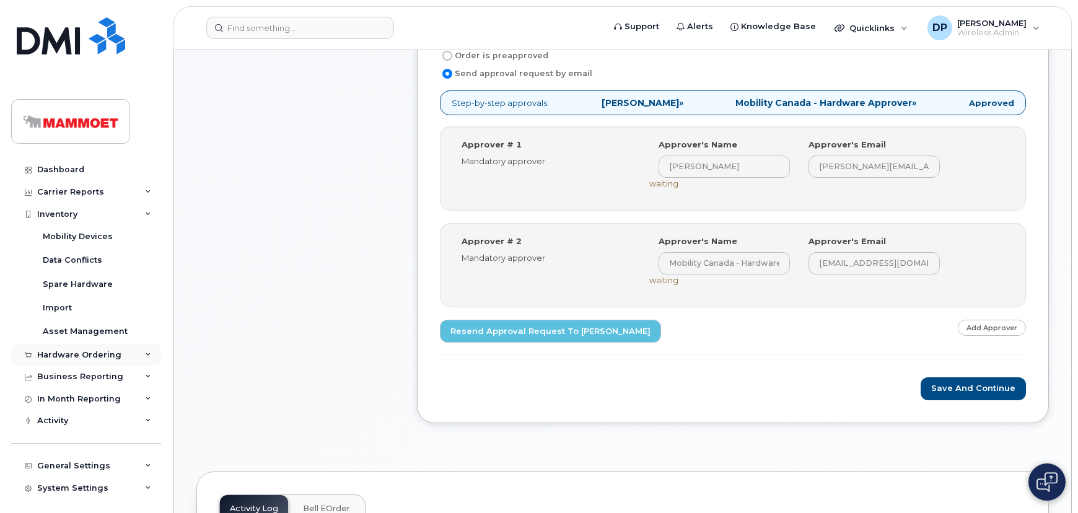
click at [81, 354] on div "Hardware Ordering" at bounding box center [79, 355] width 84 height 10
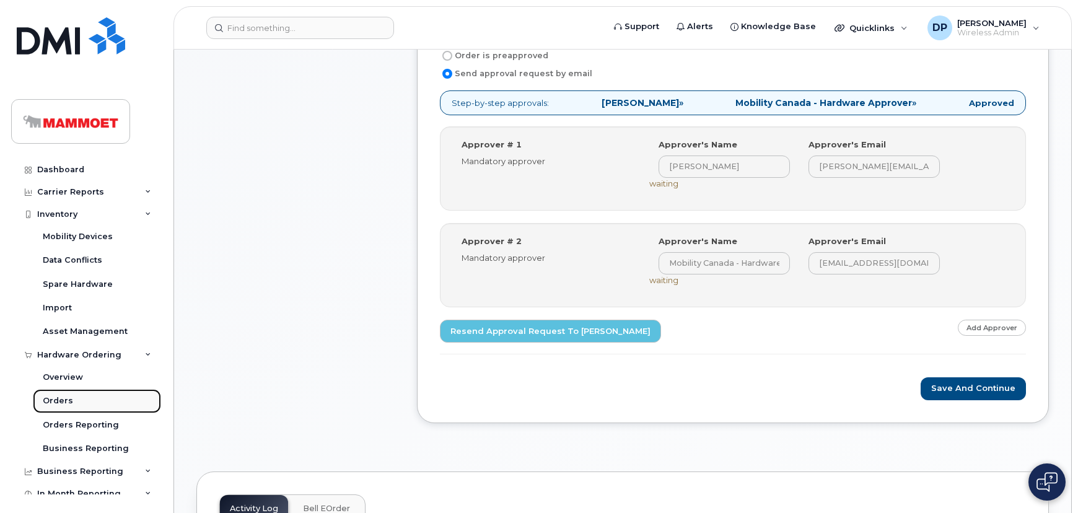
click at [79, 400] on link "Orders" at bounding box center [97, 401] width 128 height 24
